Goal: Information Seeking & Learning: Check status

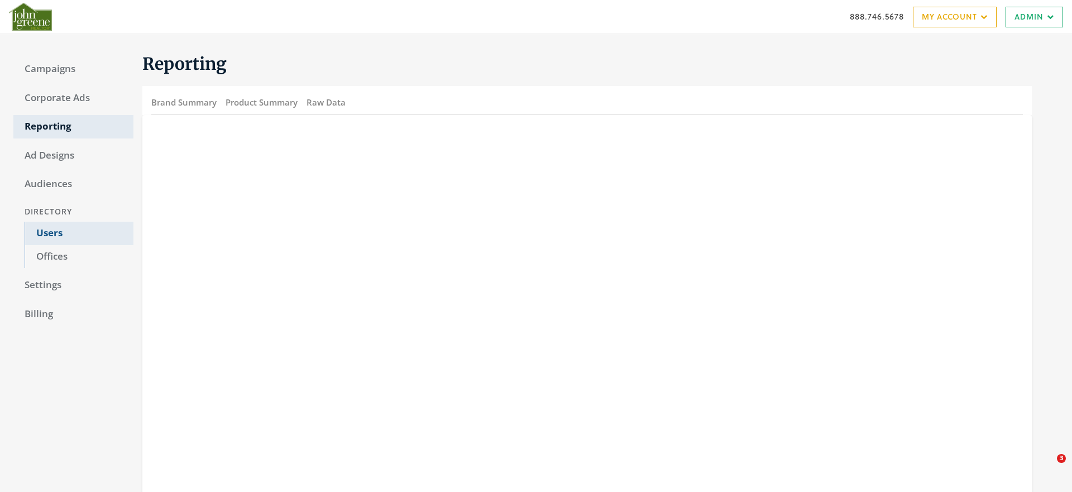
click at [42, 234] on link "Users" at bounding box center [79, 233] width 109 height 23
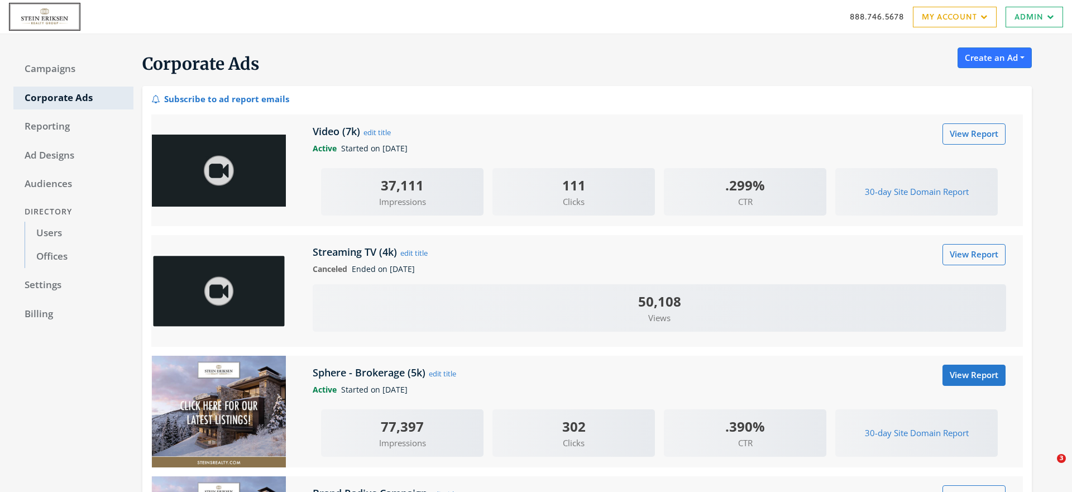
click at [0, 0] on body "888.746.5678 My Account My Campaigns Account Summary Compliance Dashboard Enter…" at bounding box center [536, 343] width 1072 height 686
click at [45, 76] on link "Campaigns" at bounding box center [73, 69] width 120 height 23
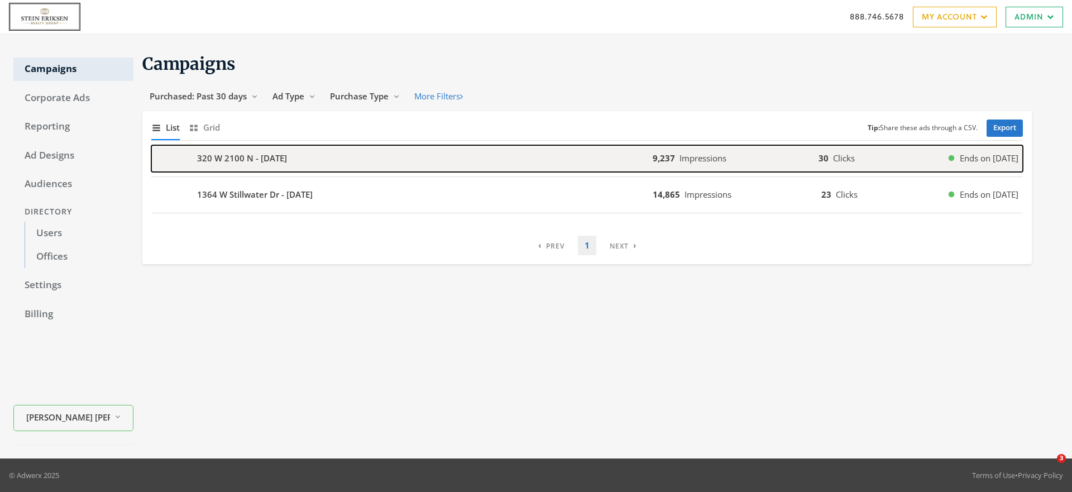
click at [395, 155] on div "320 W 2100 N - [DATE]" at bounding box center [401, 158] width 501 height 27
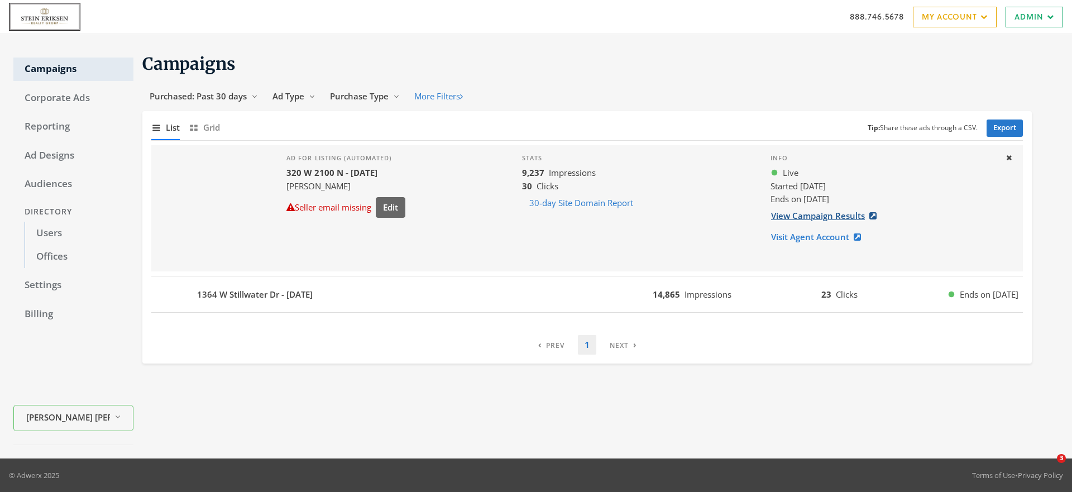
click at [811, 219] on link "View Campaign Results" at bounding box center [826, 215] width 113 height 21
click at [241, 95] on span "Purchased: Past 30 days" at bounding box center [198, 95] width 97 height 11
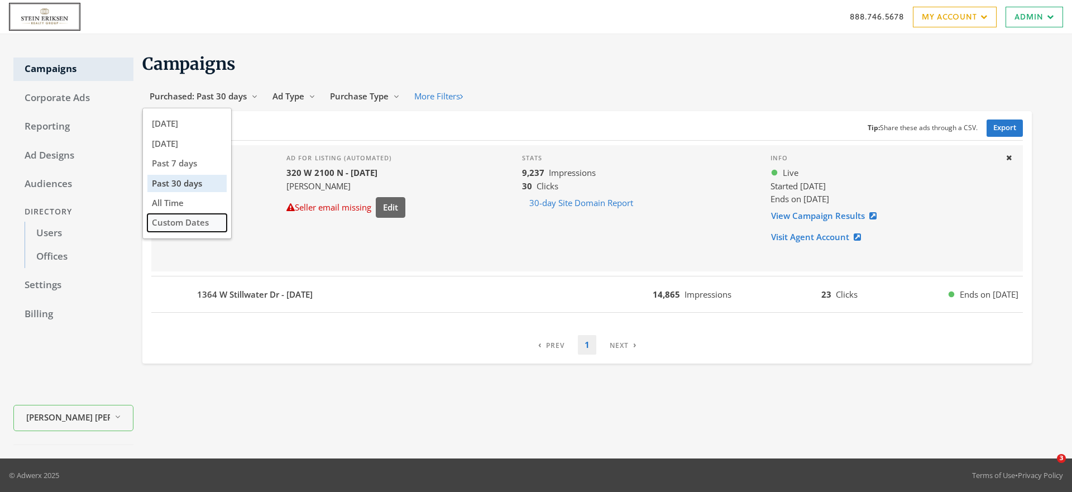
click at [179, 223] on button "Custom Dates" at bounding box center [186, 222] width 79 height 17
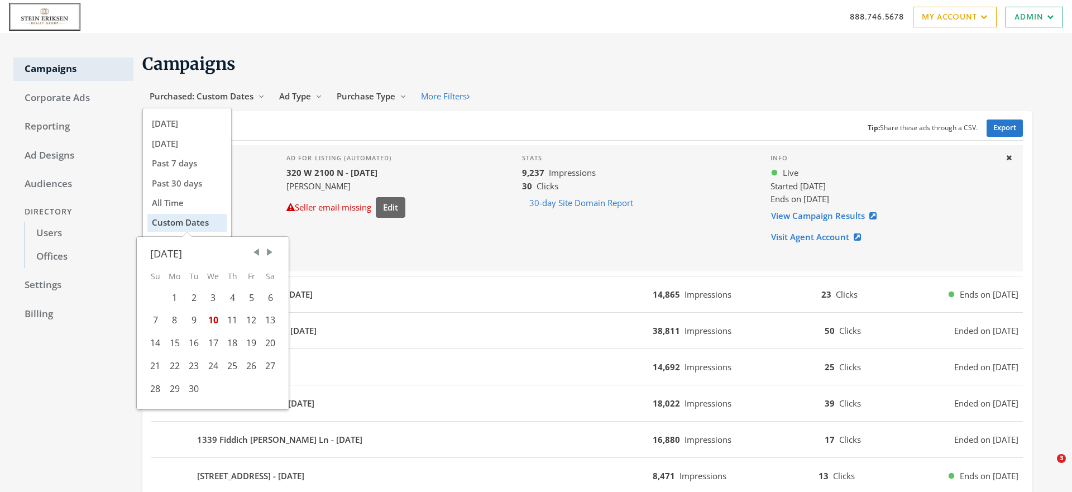
click at [255, 249] on span "Previous Month" at bounding box center [256, 252] width 11 height 11
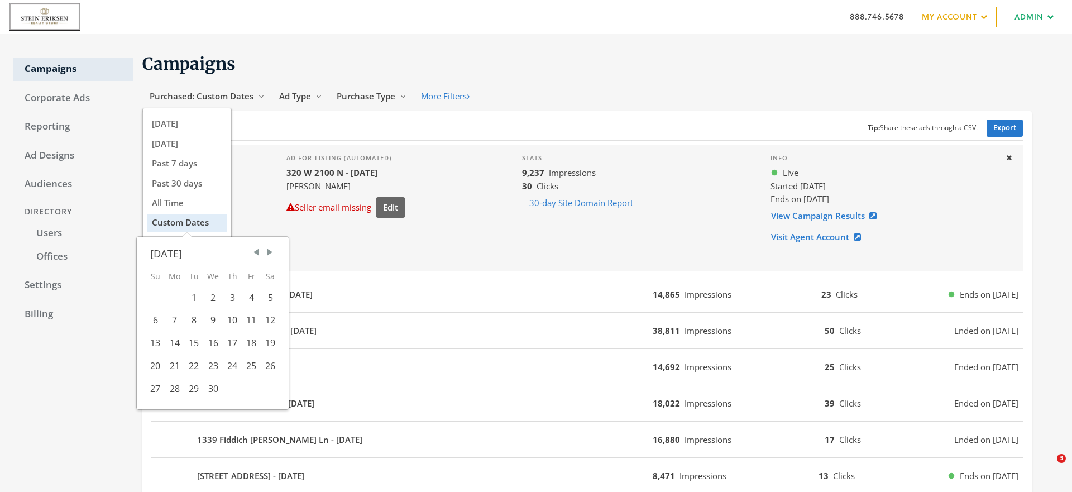
click at [255, 249] on span "Previous Month" at bounding box center [256, 252] width 11 height 11
click at [172, 340] on div "16" at bounding box center [175, 343] width 20 height 23
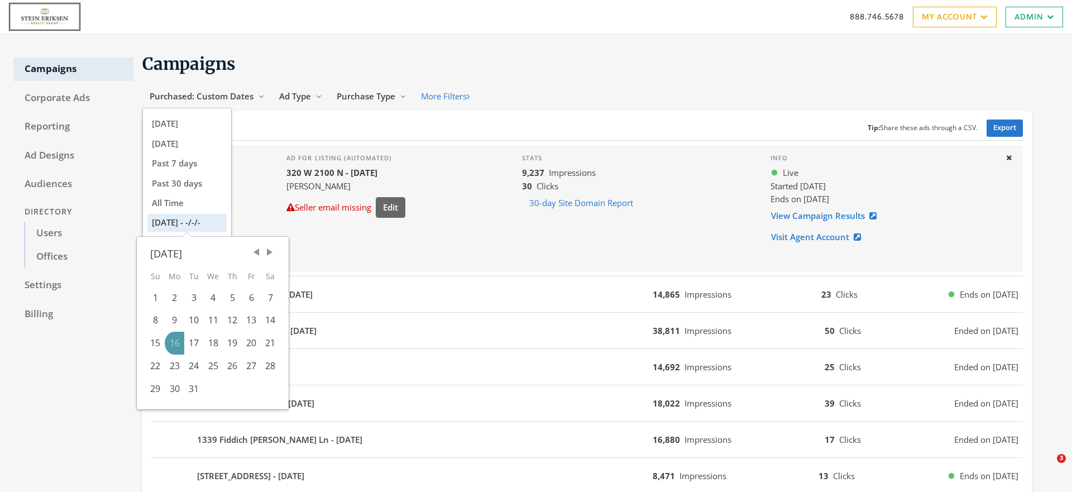
click at [269, 250] on span "Next Month" at bounding box center [269, 252] width 11 height 11
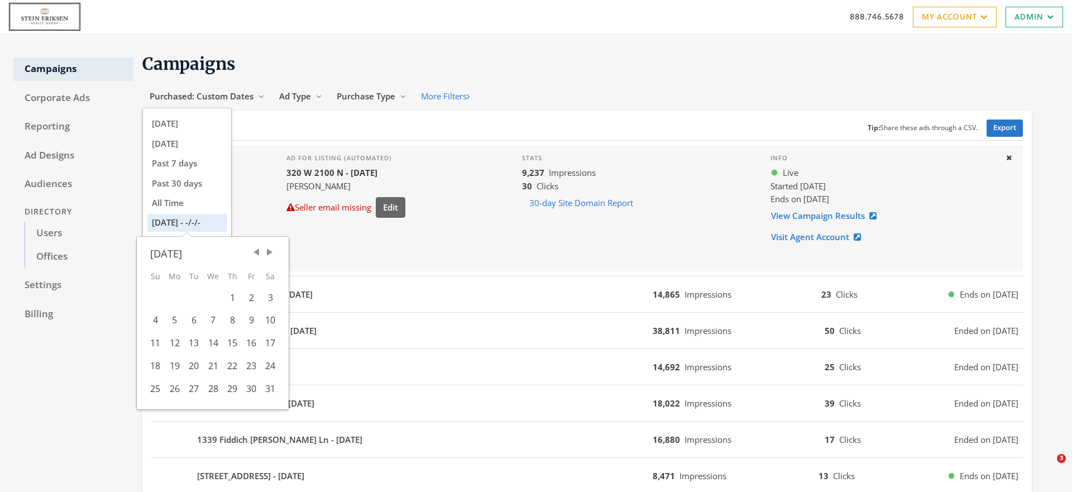
click at [269, 250] on span "Next Month" at bounding box center [269, 252] width 11 height 11
click at [269, 252] on span "Next Month" at bounding box center [269, 252] width 11 height 11
click at [215, 319] on div "10" at bounding box center [213, 320] width 20 height 23
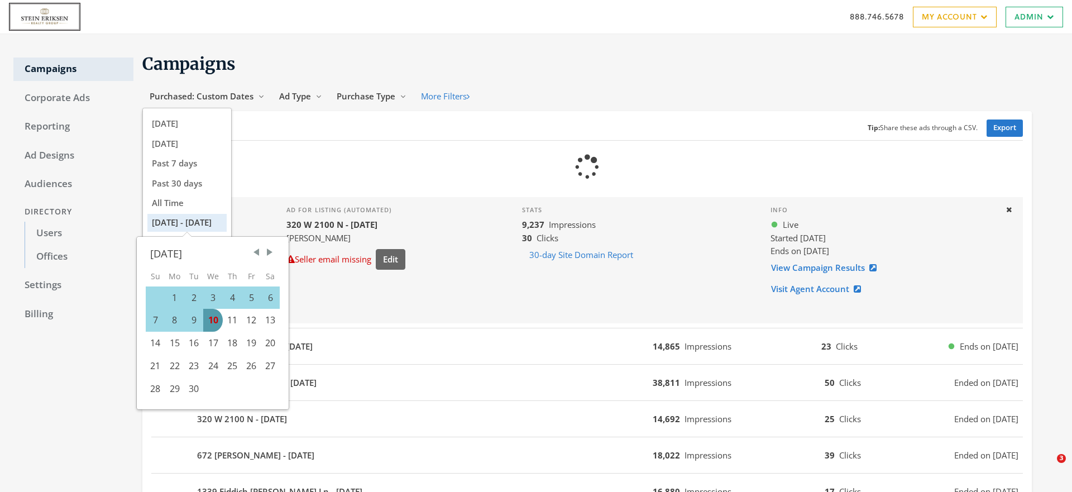
click at [319, 291] on div "Ad for listing (automated) 320 W 2100 N - [DATE] [PERSON_NAME] email missing Ed…" at bounding box center [345, 260] width 137 height 126
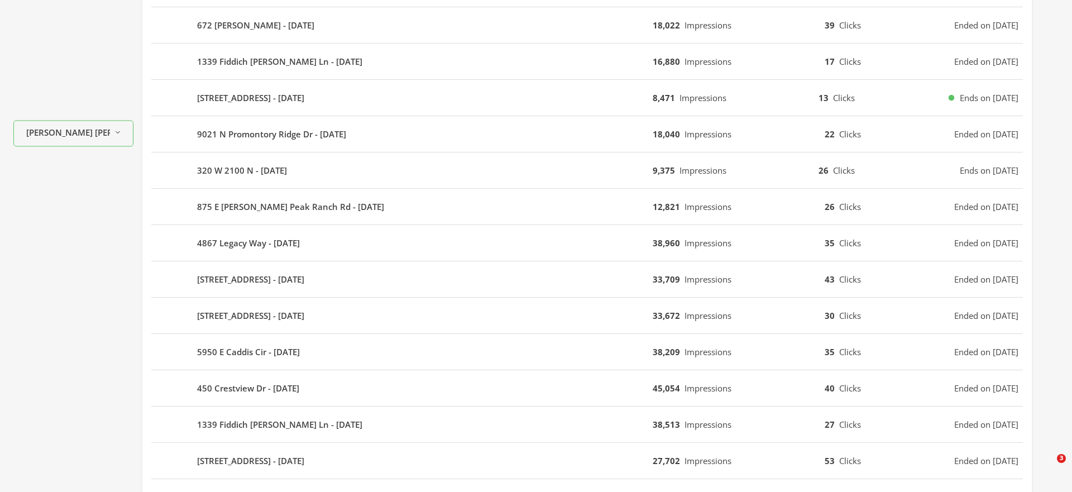
scroll to position [717, 0]
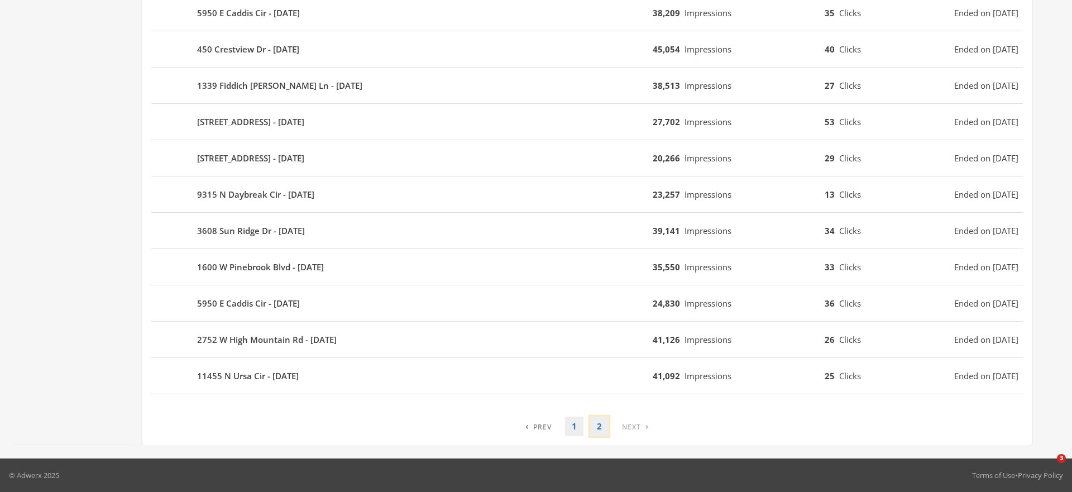
click at [601, 428] on link "2" at bounding box center [599, 426] width 18 height 20
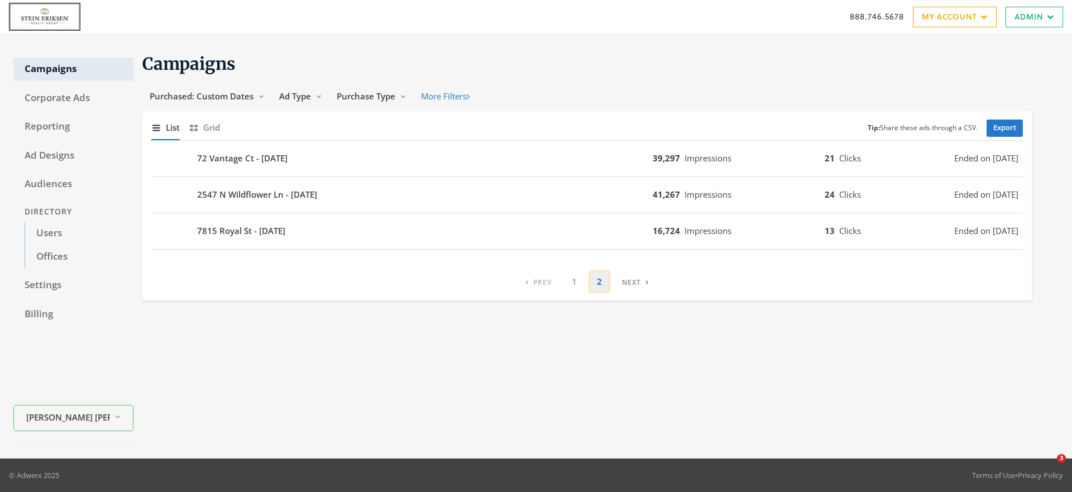
scroll to position [0, 0]
click at [1019, 132] on link "Export" at bounding box center [1005, 127] width 36 height 17
click at [572, 279] on link "1" at bounding box center [574, 282] width 18 height 20
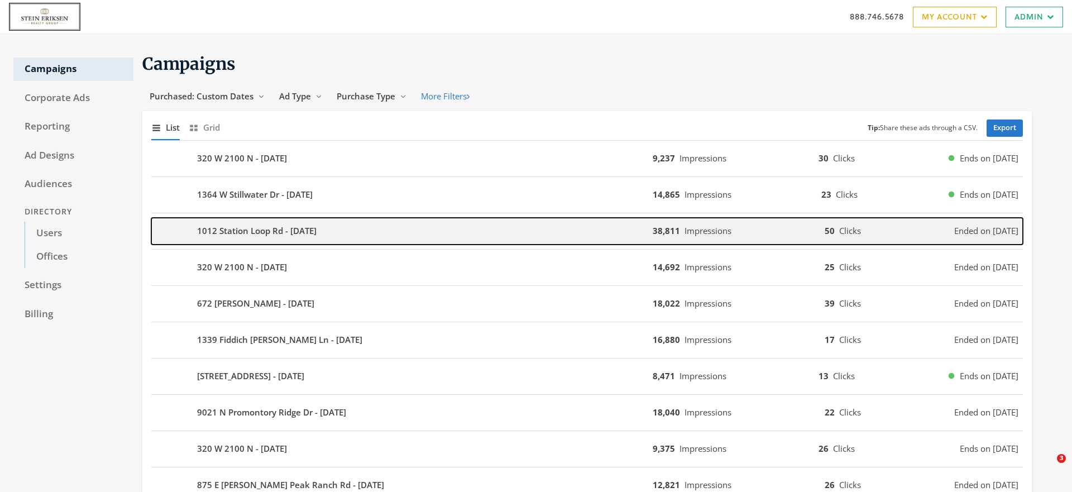
click at [451, 237] on div "1012 Station Loop Rd - [DATE]" at bounding box center [401, 231] width 501 height 27
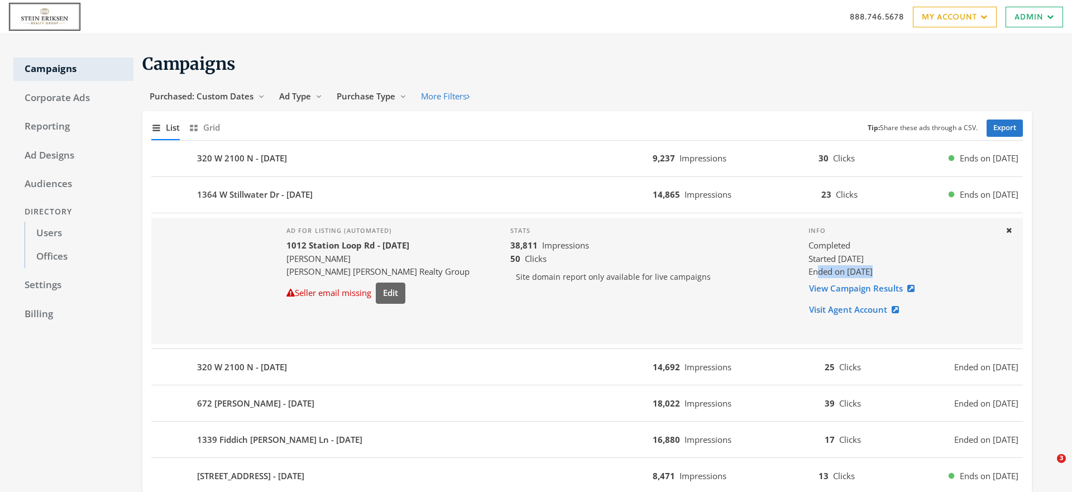
drag, startPoint x: 860, startPoint y: 270, endPoint x: 804, endPoint y: 270, distance: 55.8
click at [808, 270] on span "Ended on [DATE]" at bounding box center [840, 271] width 64 height 11
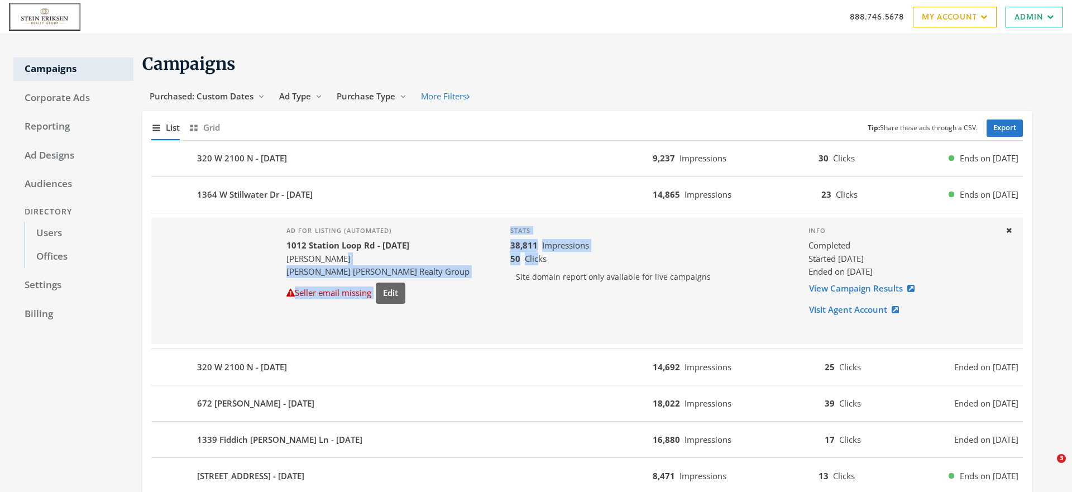
drag, startPoint x: 519, startPoint y: 259, endPoint x: 476, endPoint y: 258, distance: 43.0
click at [476, 258] on div "Ad for listing (automated) 1012 Station Loop Rd - [DATE] [PERSON_NAME] [PERSON_…" at bounding box center [587, 281] width 872 height 126
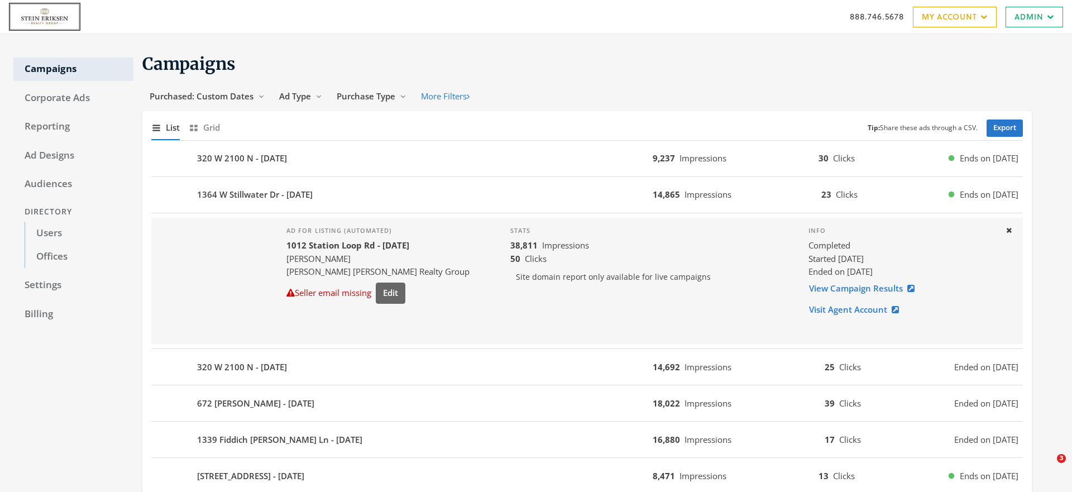
click at [527, 258] on span "Clicks" at bounding box center [536, 258] width 22 height 11
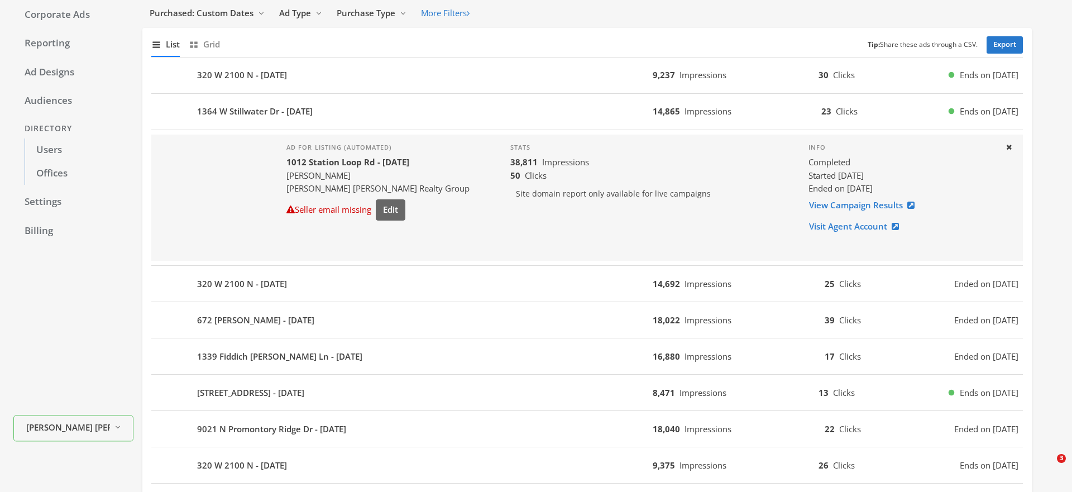
scroll to position [82, 0]
drag, startPoint x: 513, startPoint y: 178, endPoint x: 482, endPoint y: 176, distance: 30.2
click at [501, 177] on div "Stats 38,811 Impressions 50 Clicks Site domain report only available for live c…" at bounding box center [650, 199] width 298 height 126
drag, startPoint x: 494, startPoint y: 166, endPoint x: 508, endPoint y: 166, distance: 14.0
click at [510, 166] on b "38,811" at bounding box center [523, 163] width 27 height 11
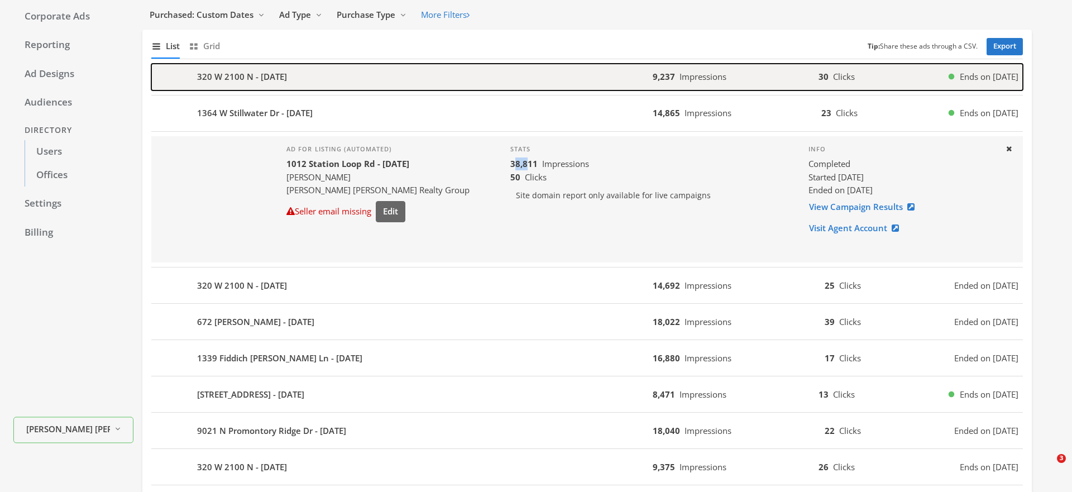
click at [679, 78] on span "Impressions" at bounding box center [702, 76] width 47 height 11
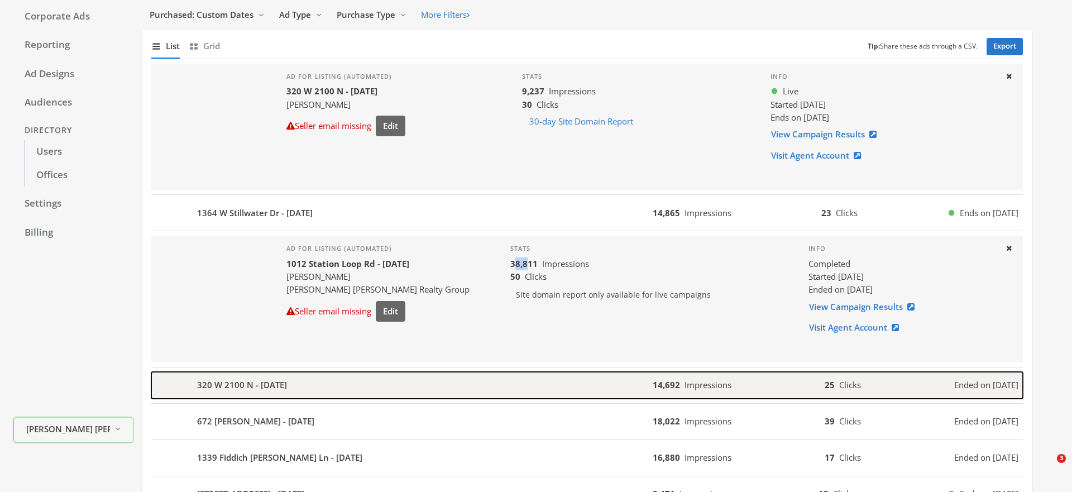
click at [224, 394] on div "320 W 2100 N - [DATE]" at bounding box center [401, 385] width 501 height 27
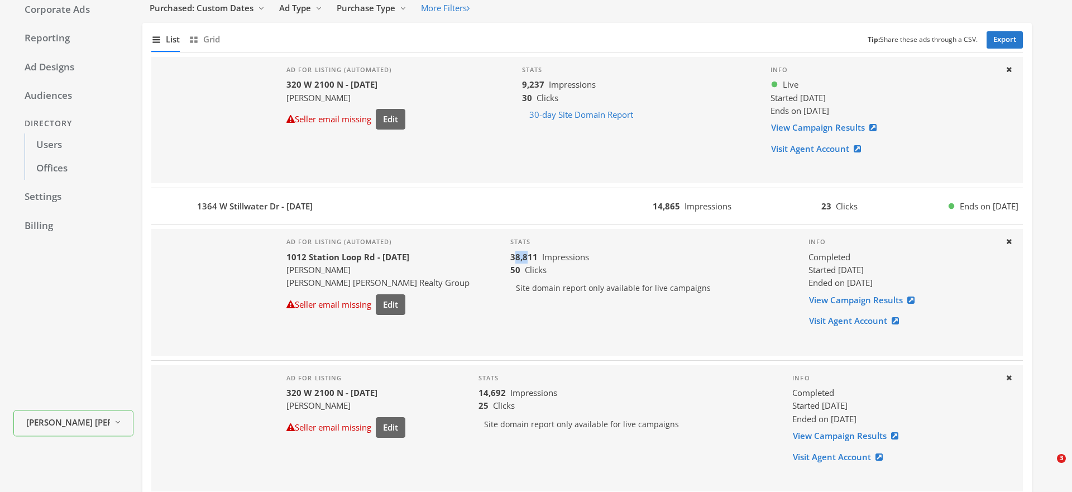
scroll to position [88, 0]
drag, startPoint x: 788, startPoint y: 150, endPoint x: 210, endPoint y: 0, distance: 597.4
drag, startPoint x: 291, startPoint y: 96, endPoint x: 327, endPoint y: 103, distance: 36.4
click at [327, 102] on div "[PERSON_NAME]" at bounding box center [345, 98] width 119 height 13
